Goal: Book appointment/travel/reservation

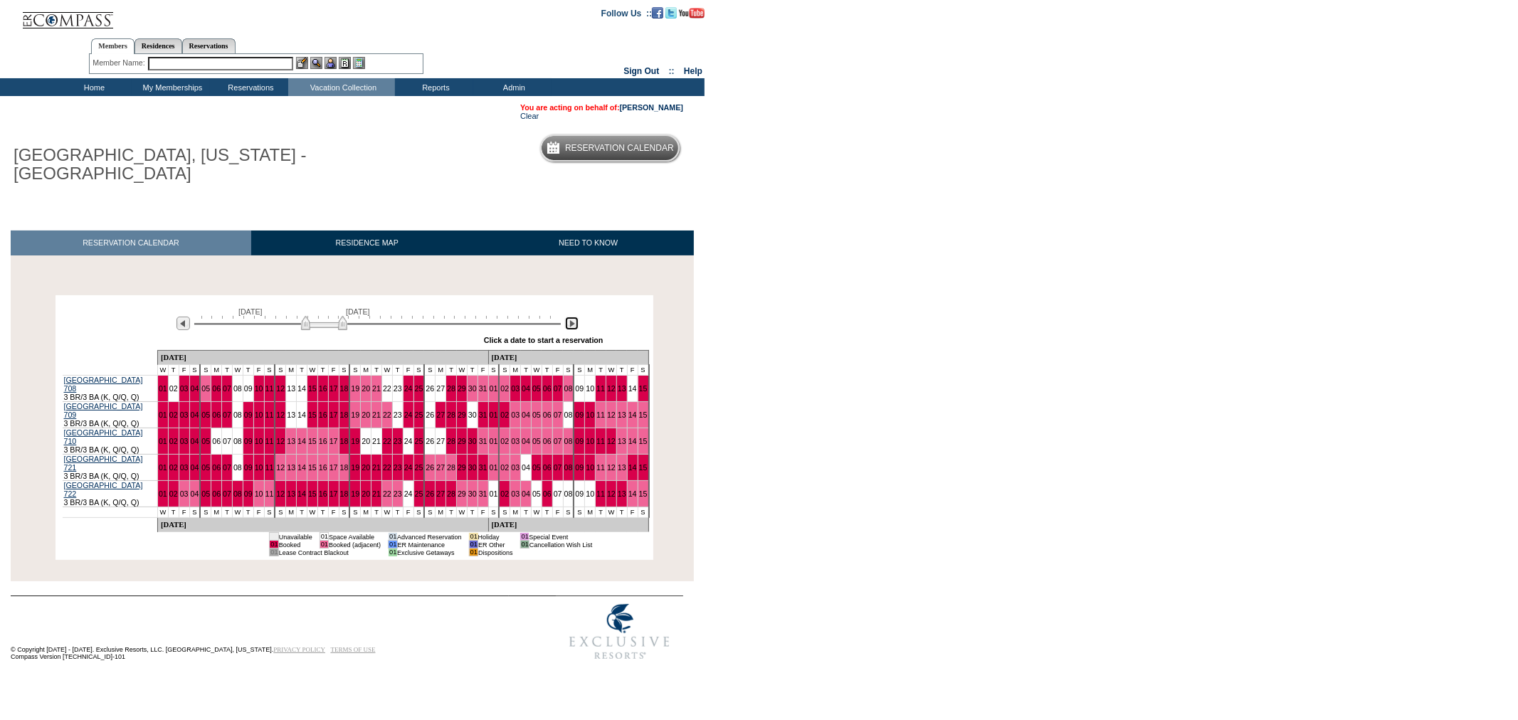
click at [567, 330] on img at bounding box center [572, 324] width 14 height 14
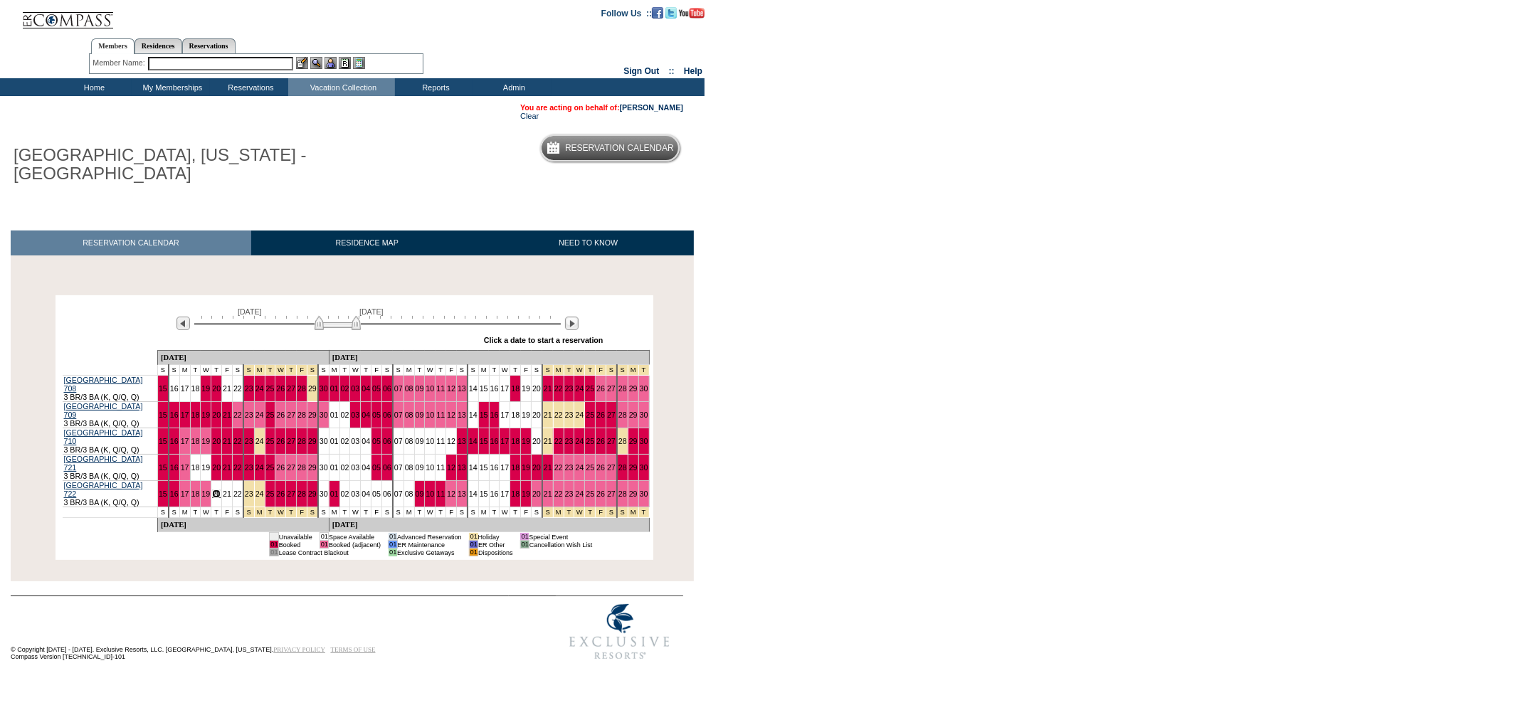
click at [216, 490] on link "20" at bounding box center [216, 494] width 9 height 9
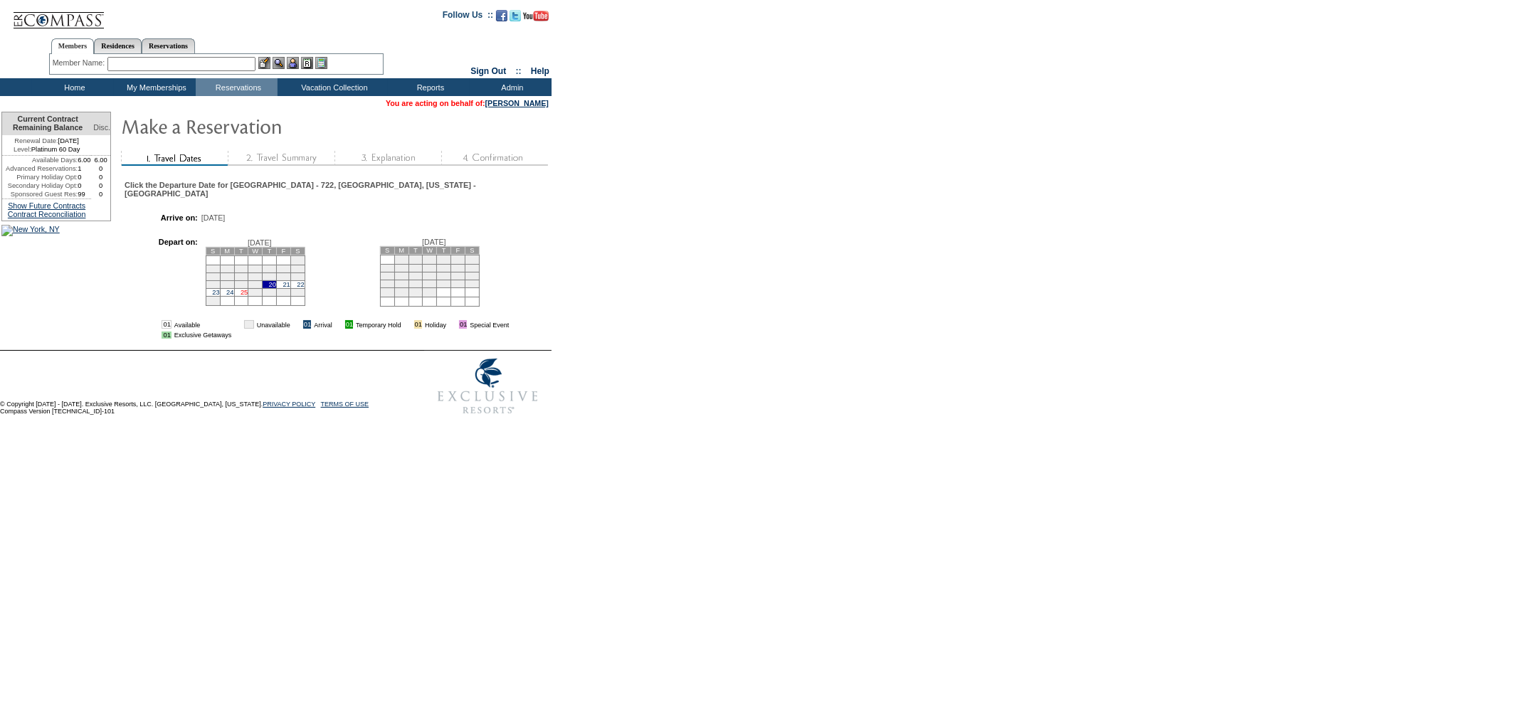
click at [248, 296] on link "25" at bounding box center [244, 292] width 7 height 7
